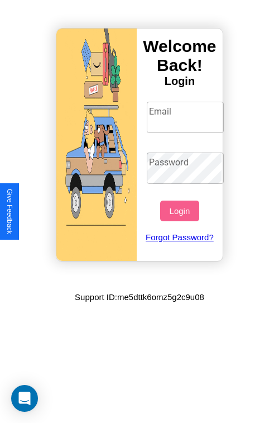
click at [187, 117] on input "Email" at bounding box center [186, 117] width 78 height 31
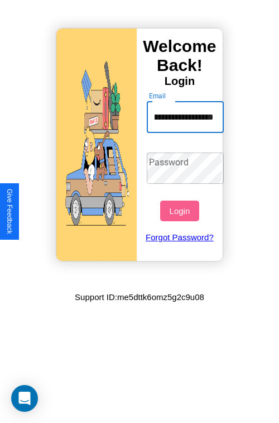
scroll to position [0, 46]
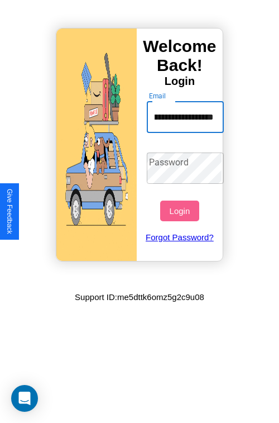
type input "**********"
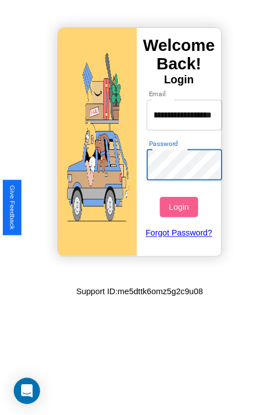
scroll to position [0, 0]
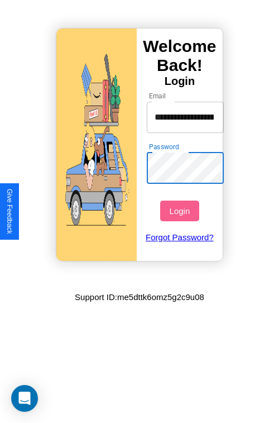
click at [181, 211] on button "Login" at bounding box center [179, 211] width 39 height 21
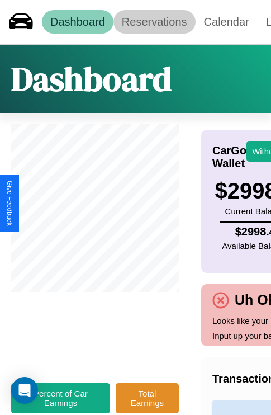
click at [154, 22] on link "Reservations" at bounding box center [154, 21] width 82 height 23
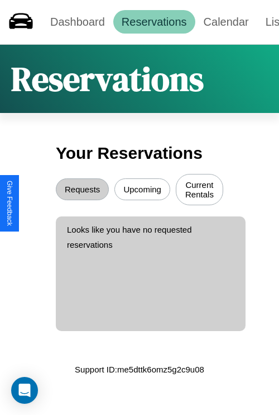
click at [143, 191] on button "Upcoming" at bounding box center [143, 189] width 56 height 22
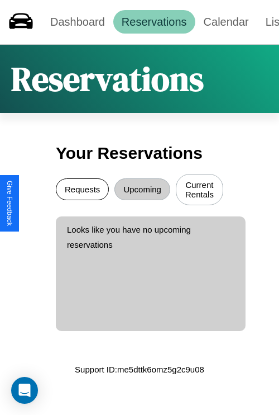
click at [82, 191] on button "Requests" at bounding box center [82, 189] width 53 height 22
